Goal: Check status: Check status

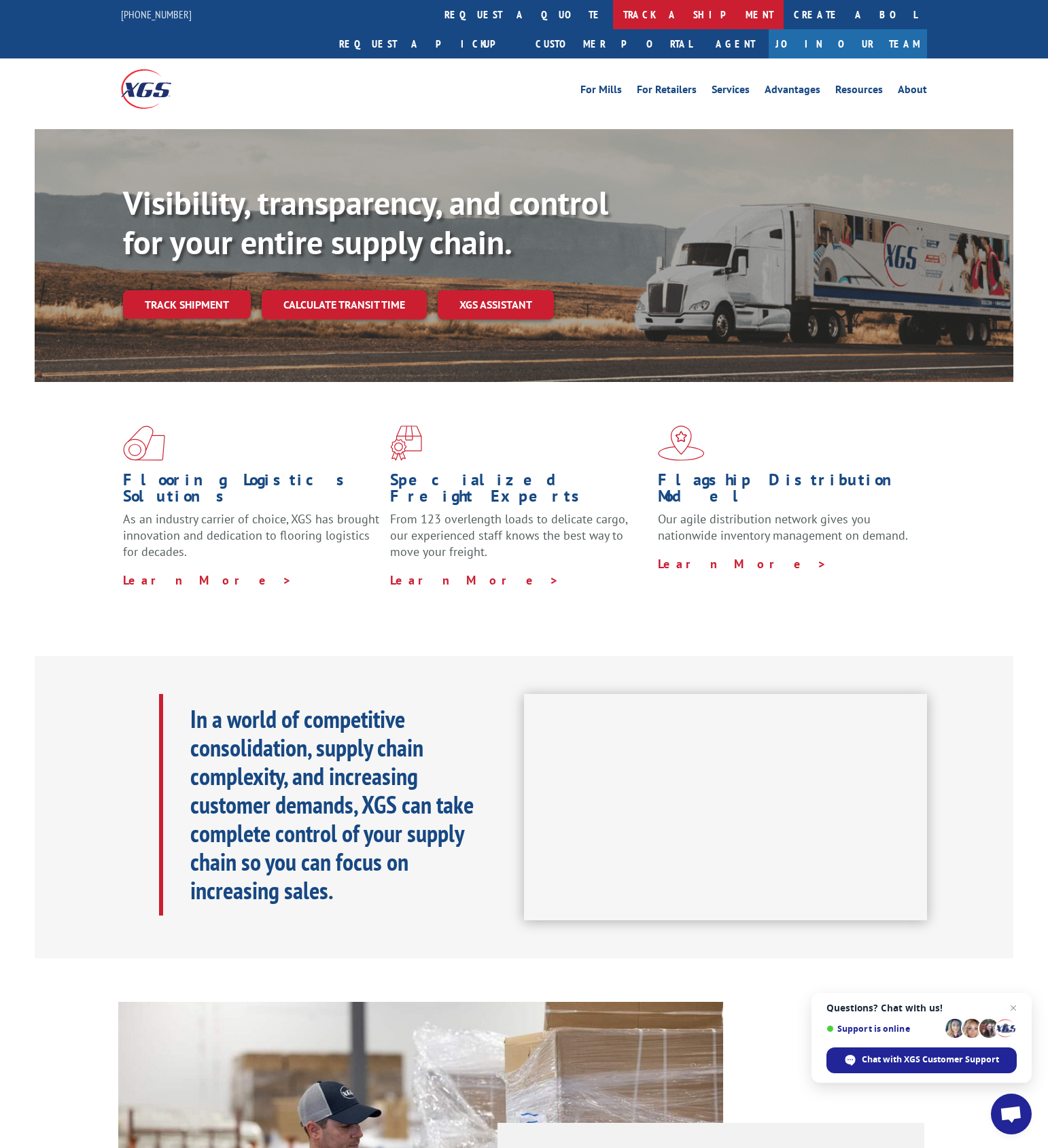
click at [613, 19] on link "track a shipment" at bounding box center [698, 14] width 170 height 29
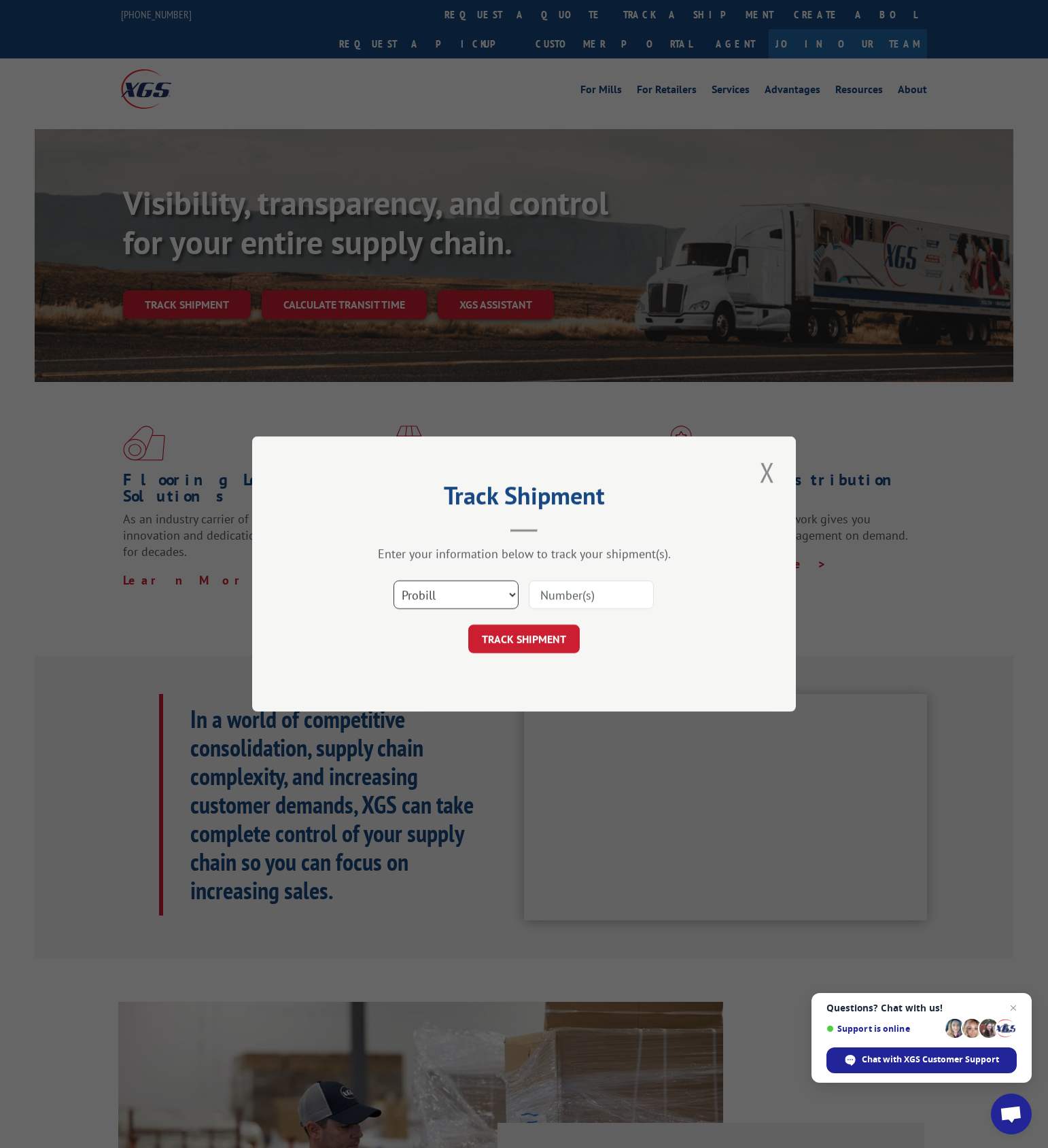
click at [419, 598] on select "Select category... Probill BOL PO" at bounding box center [456, 595] width 125 height 29
select select "bol"
click at [394, 581] on select "Select category... Probill BOL PO" at bounding box center [456, 595] width 125 height 29
click at [620, 596] on input at bounding box center [591, 595] width 125 height 29
paste input "2819424"
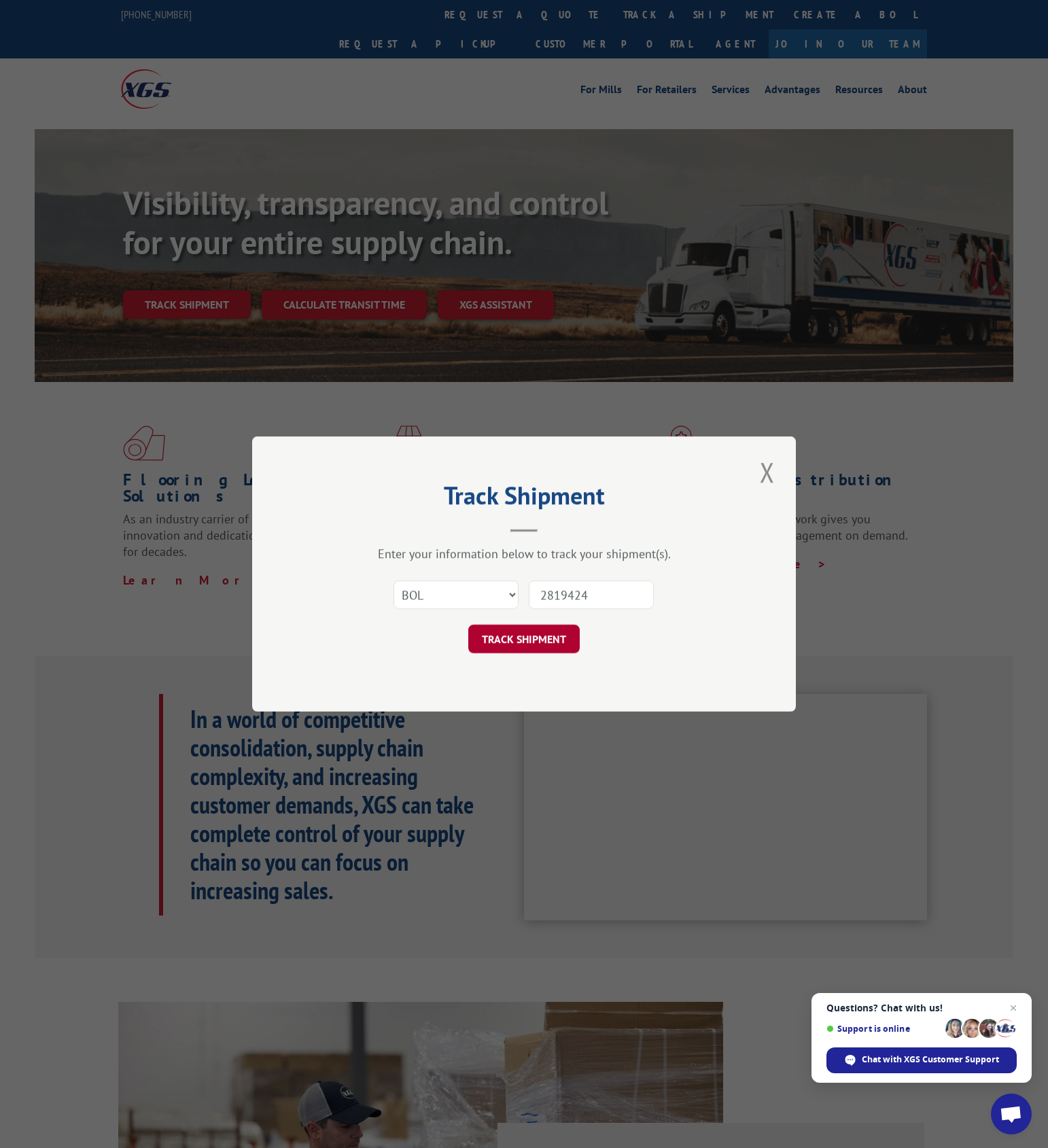
type input "2819424"
click at [537, 630] on button "TRACK SHIPMENT" at bounding box center [524, 639] width 112 height 29
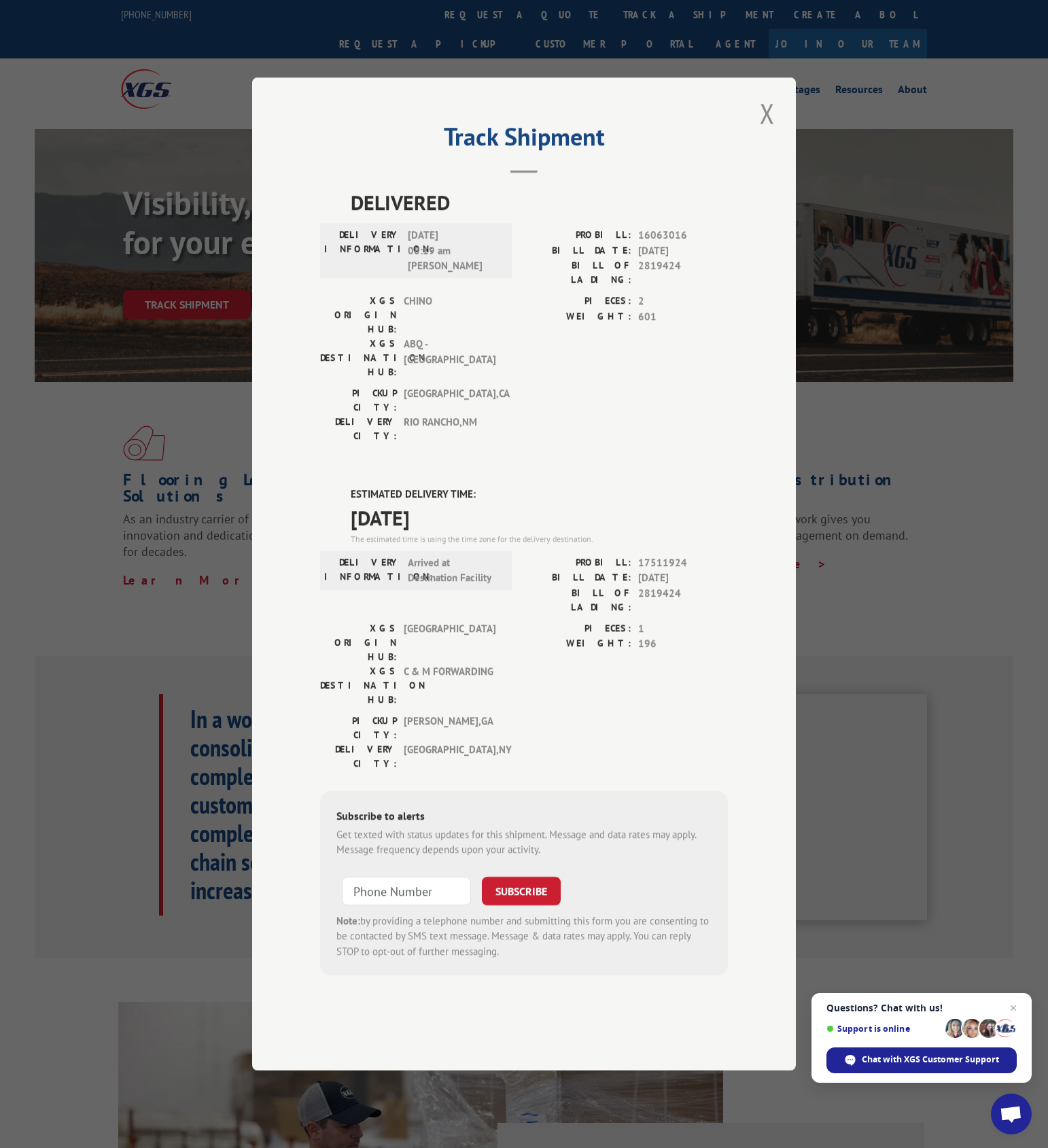
drag, startPoint x: 500, startPoint y: 314, endPoint x: 396, endPoint y: 63, distance: 271.7
click at [501, 274] on div "DELIVERY INFORMATION: 10/08/2024 08:19 am Kevin" at bounding box center [416, 251] width 184 height 46
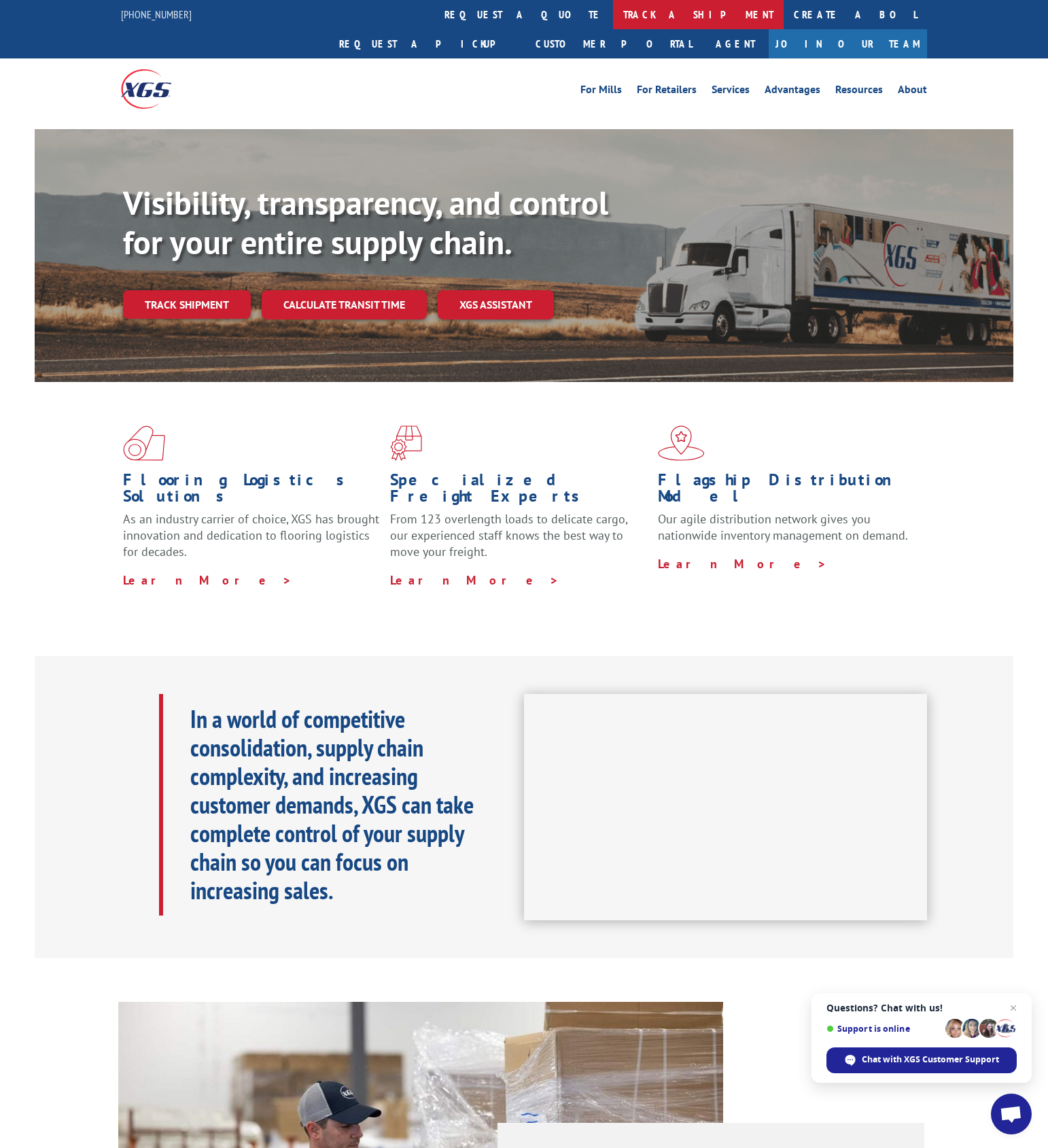
click at [613, 22] on link "track a shipment" at bounding box center [698, 14] width 170 height 29
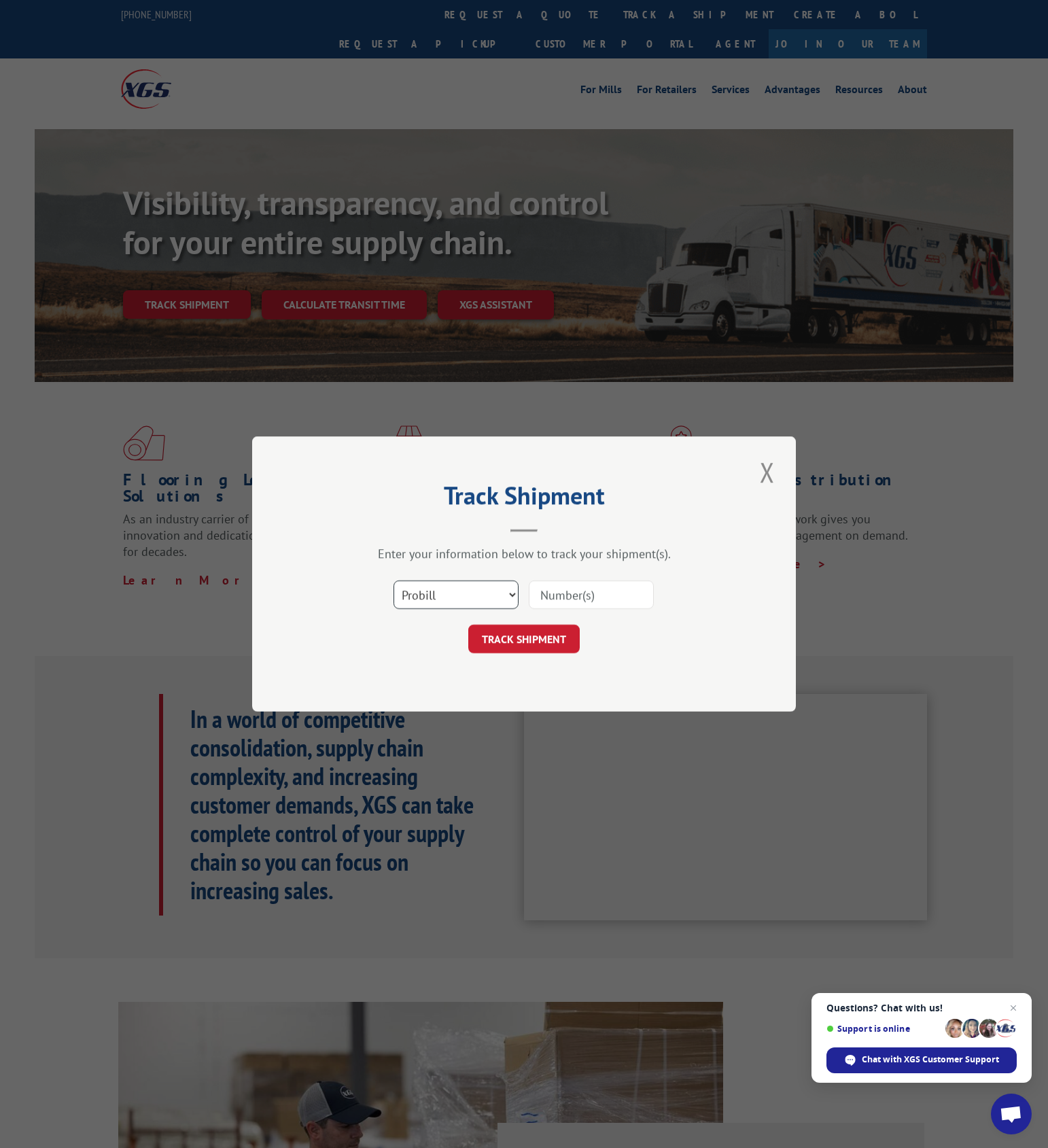
click at [434, 592] on select "Select category... Probill BOL PO" at bounding box center [456, 595] width 125 height 29
select select "bol"
click at [394, 581] on select "Select category... Probill BOL PO" at bounding box center [456, 595] width 125 height 29
click at [597, 601] on input at bounding box center [591, 595] width 125 height 29
paste input "5125260"
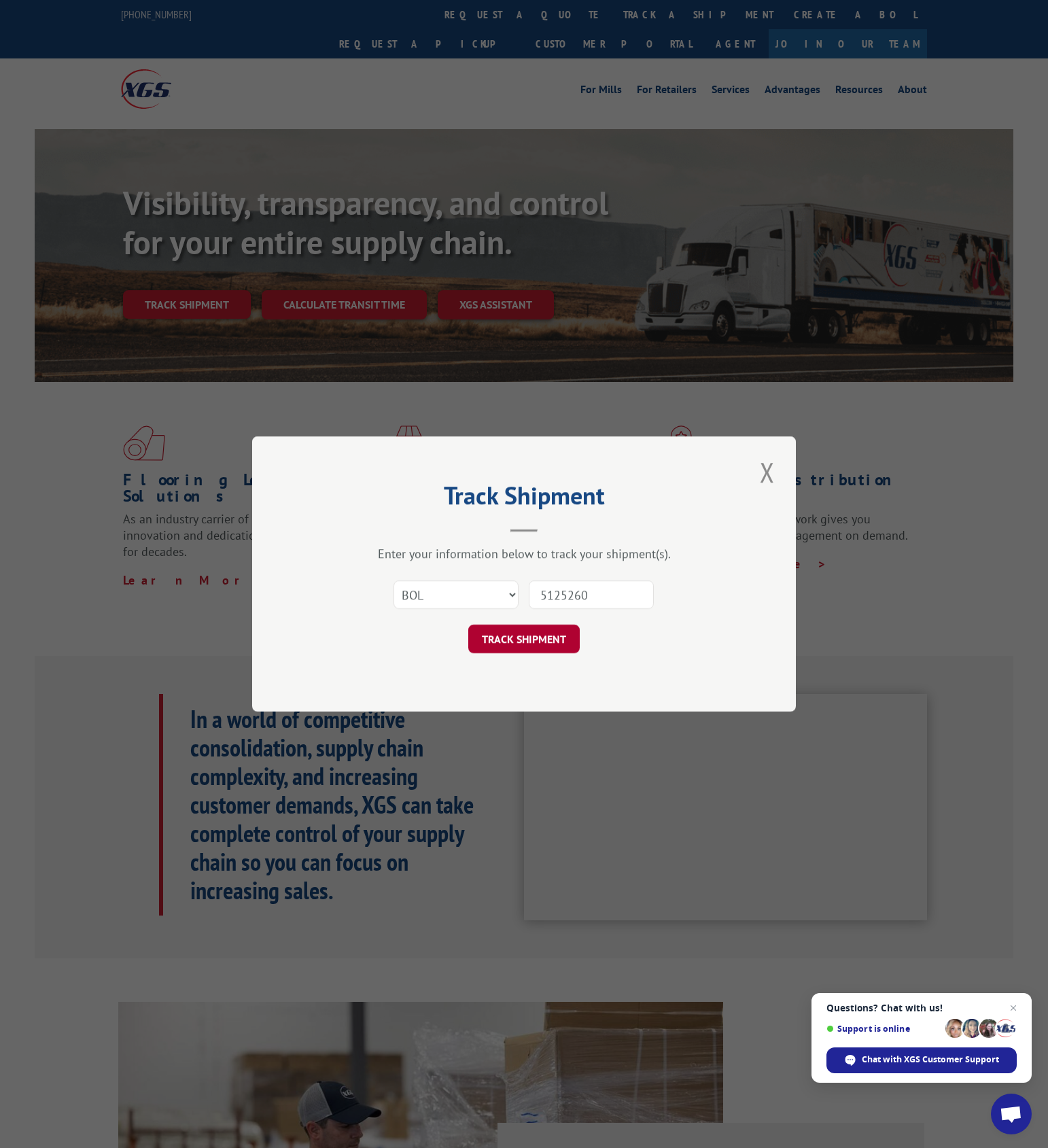
type input "5125260"
click at [553, 647] on button "TRACK SHIPMENT" at bounding box center [524, 639] width 112 height 29
